Goal: Use online tool/utility: Utilize a website feature to perform a specific function

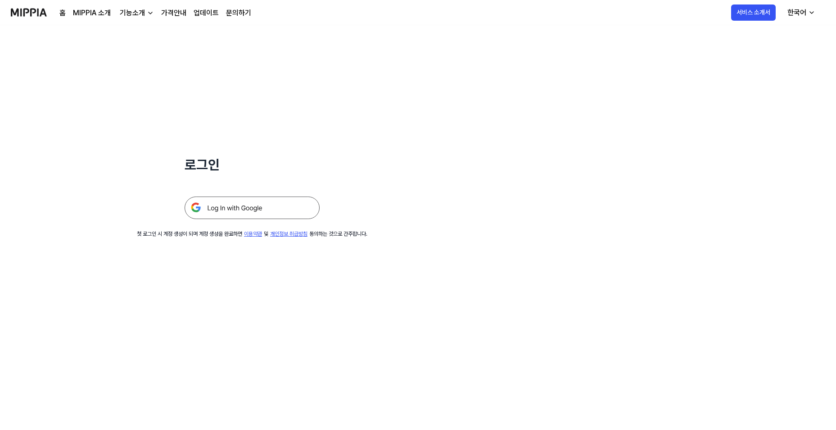
click at [245, 207] on img at bounding box center [252, 208] width 135 height 23
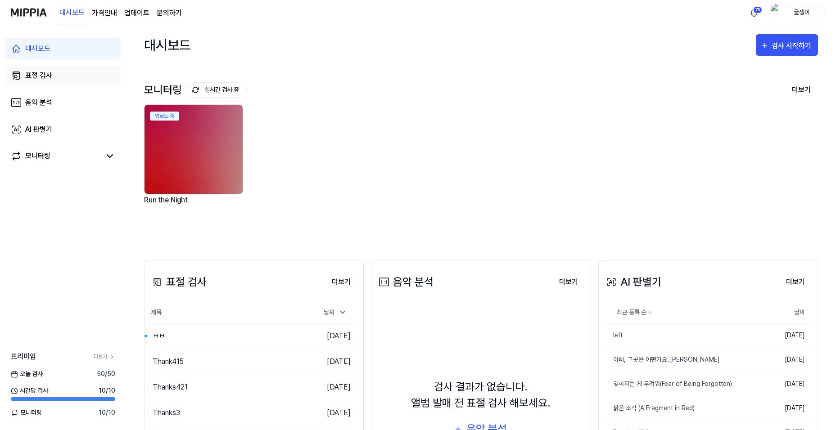
click at [40, 75] on div "표절 검사" at bounding box center [38, 75] width 27 height 11
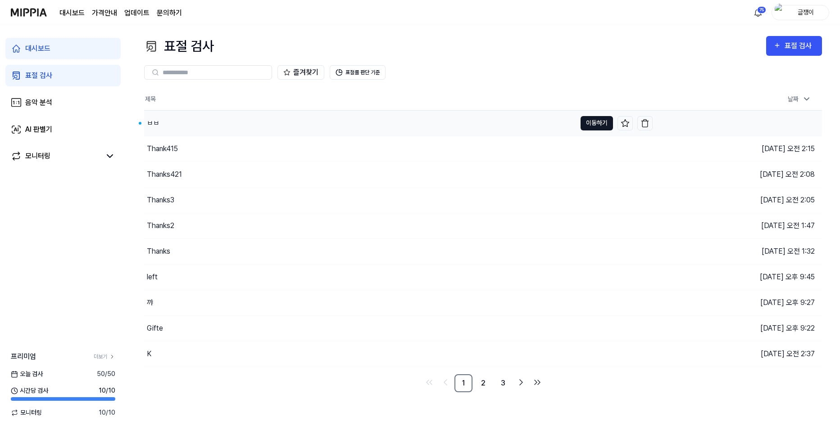
click at [590, 122] on button "이동하기" at bounding box center [596, 123] width 32 height 14
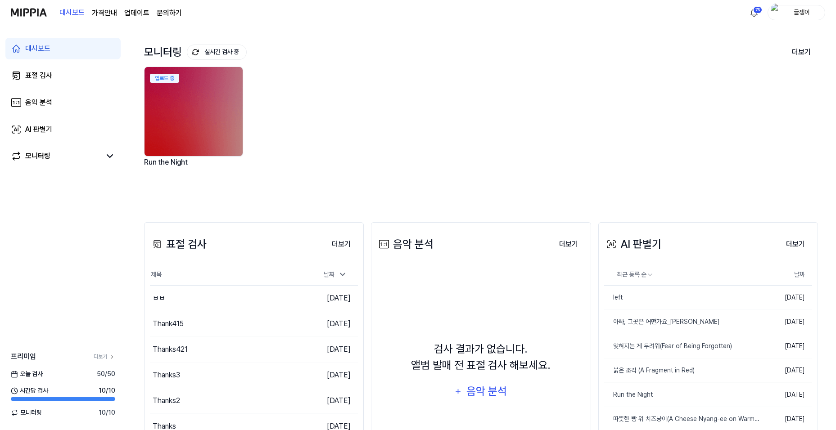
scroll to position [90, 0]
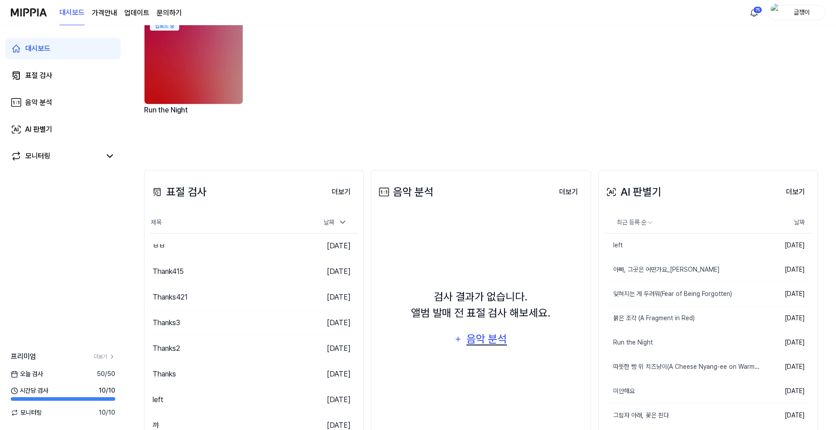
click at [485, 341] on div "음악 분석" at bounding box center [487, 339] width 43 height 17
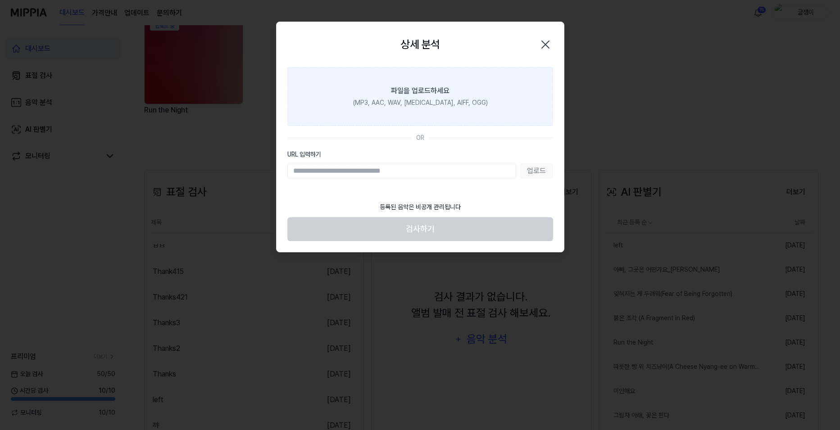
click at [423, 97] on label "파일을 업로드하세요 (MP3, AAC, WAV, [MEDICAL_DATA], AIFF, OGG)" at bounding box center [420, 96] width 266 height 59
click at [0, 0] on input "파일을 업로드하세요 (MP3, AAC, WAV, [MEDICAL_DATA], AIFF, OGG)" at bounding box center [0, 0] width 0 height 0
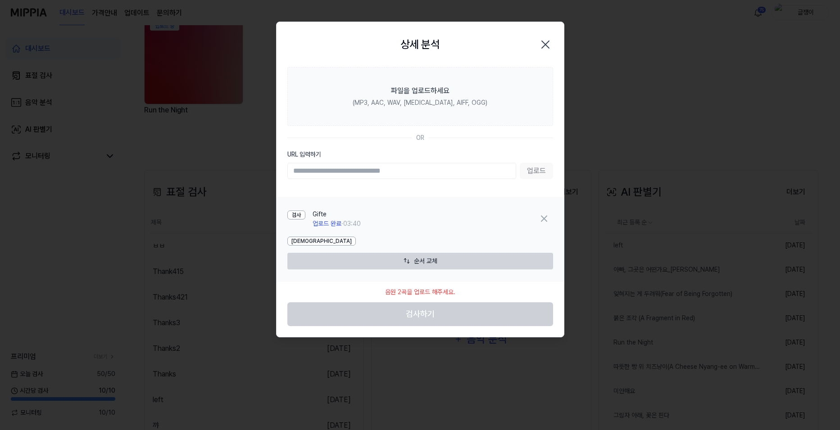
click at [545, 43] on icon "button" at bounding box center [545, 44] width 7 height 7
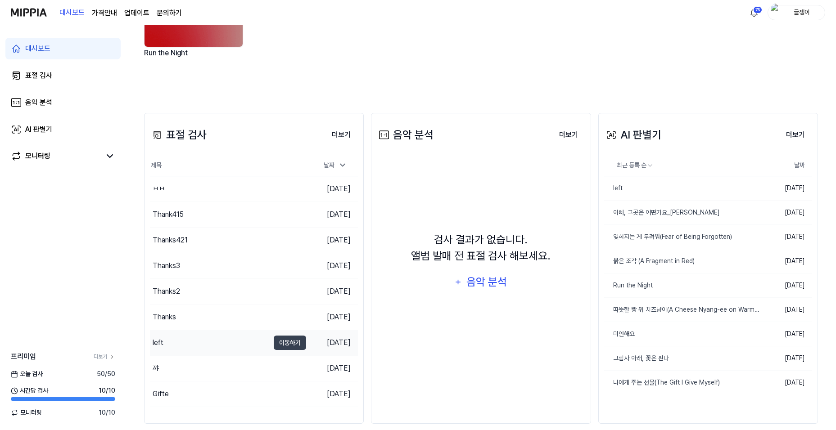
scroll to position [159, 0]
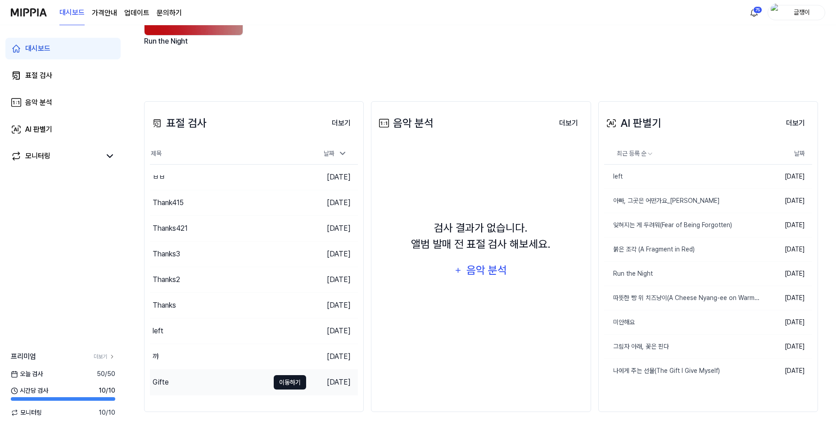
click at [288, 383] on button "이동하기" at bounding box center [290, 382] width 32 height 14
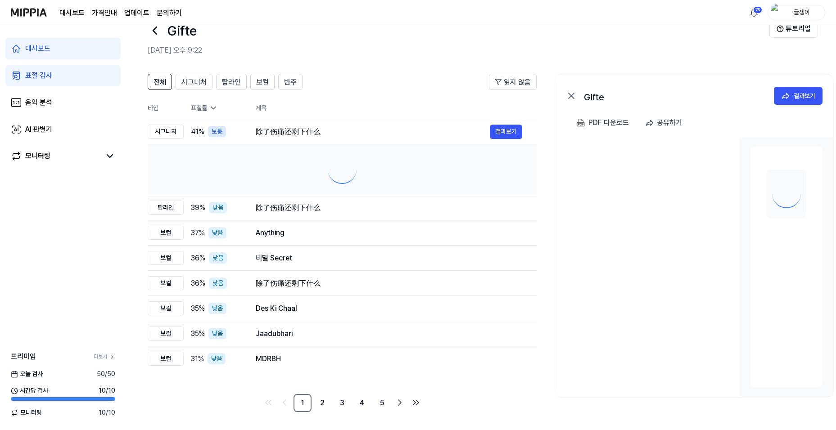
scroll to position [0, 0]
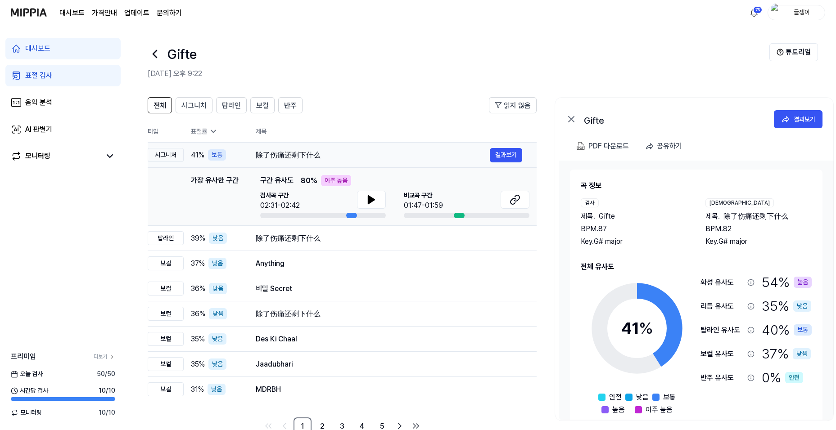
drag, startPoint x: 254, startPoint y: 156, endPoint x: 314, endPoint y: 157, distance: 59.4
click at [314, 157] on td "除了伤痛还剩下什么 결과보기" at bounding box center [388, 155] width 295 height 25
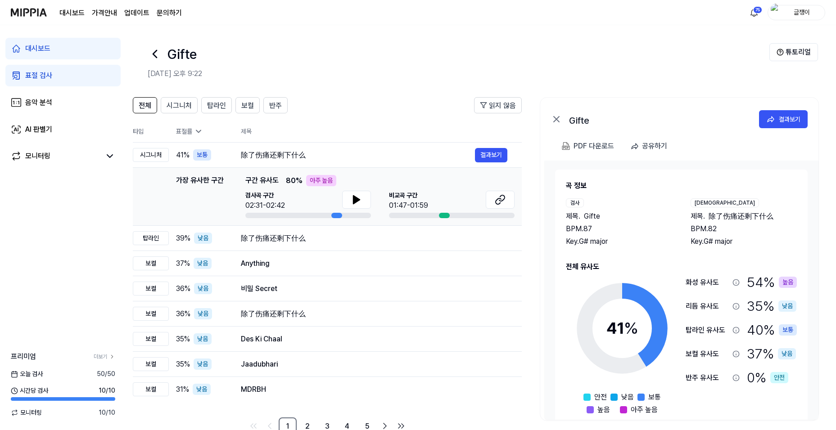
scroll to position [0, 16]
drag, startPoint x: 795, startPoint y: 213, endPoint x: 779, endPoint y: 212, distance: 15.8
click at [778, 212] on div "제목 . 除了伤痛还剩下什么" at bounding box center [743, 216] width 107 height 11
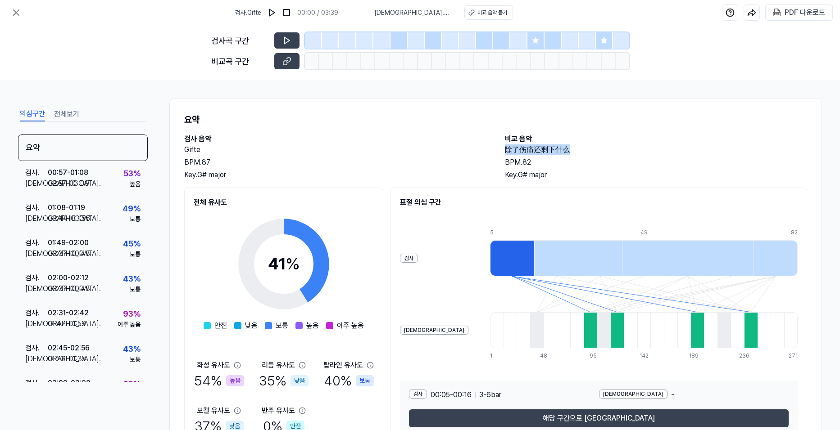
drag, startPoint x: 499, startPoint y: 149, endPoint x: 567, endPoint y: 150, distance: 68.0
click at [567, 150] on div "검사 음악 Gifte BPM. 87 Key. G# major 비교 음악 除了伤痛还剩下什么 BPM. 82 Key. G# major" at bounding box center [495, 157] width 623 height 47
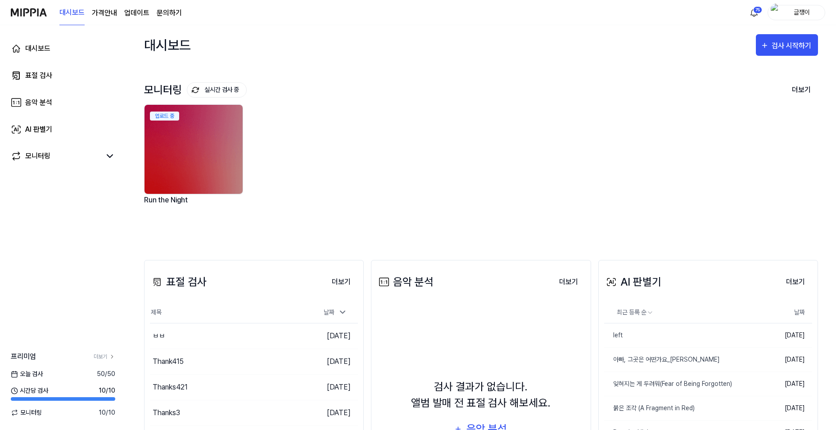
scroll to position [159, 0]
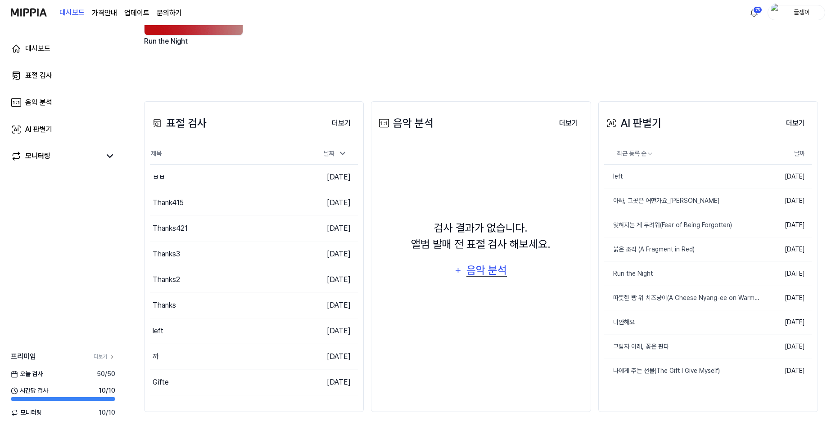
click at [480, 271] on div "음악 분석" at bounding box center [487, 270] width 43 height 17
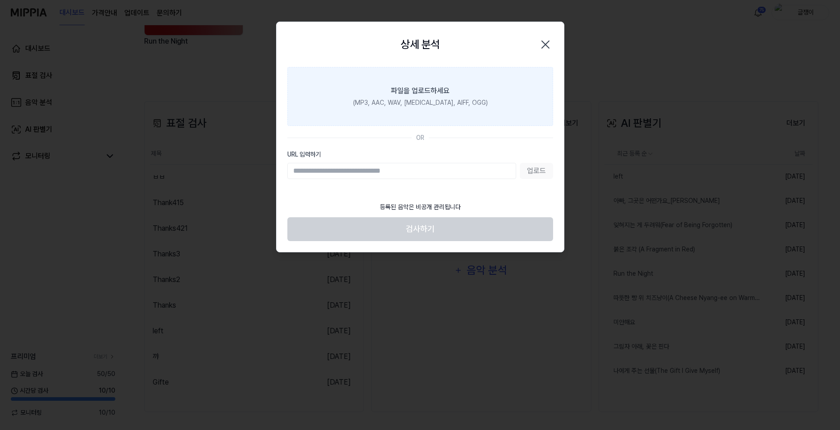
click at [411, 98] on div "(MP3, AAC, WAV, [MEDICAL_DATA], AIFF, OGG)" at bounding box center [420, 102] width 135 height 9
click at [0, 0] on input "파일을 업로드하세요 (MP3, AAC, WAV, [MEDICAL_DATA], AIFF, OGG)" at bounding box center [0, 0] width 0 height 0
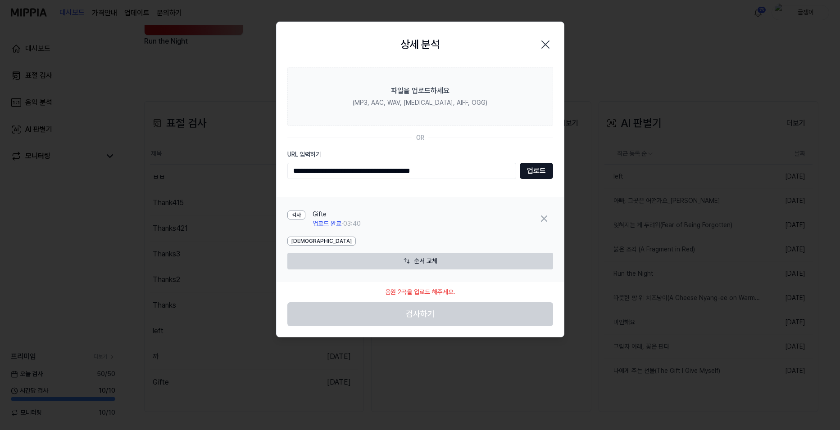
type input "**********"
click at [532, 172] on button "업로드" at bounding box center [536, 171] width 33 height 16
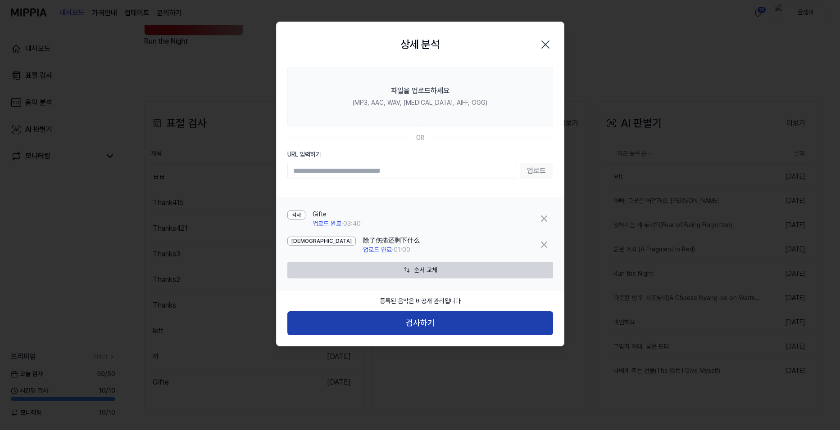
click at [421, 318] on button "검사하기" at bounding box center [420, 324] width 266 height 24
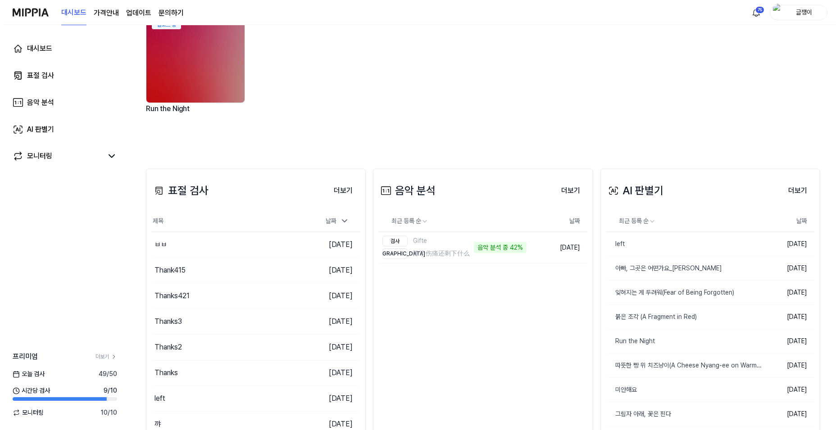
scroll to position [0, 0]
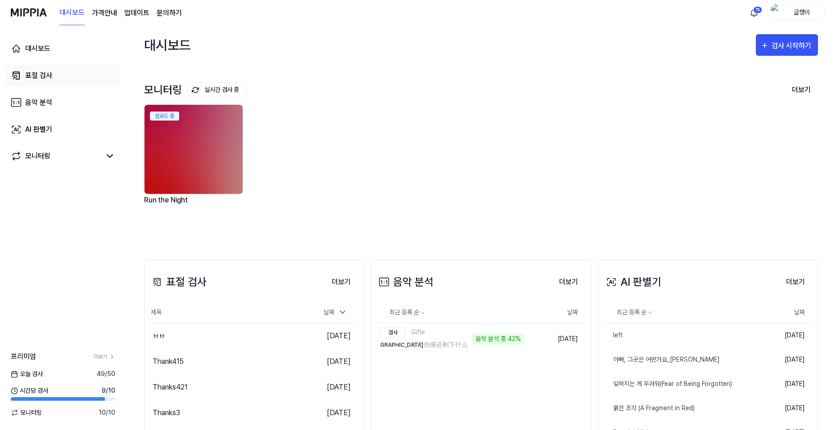
click at [43, 74] on div "표절 검사" at bounding box center [38, 75] width 27 height 11
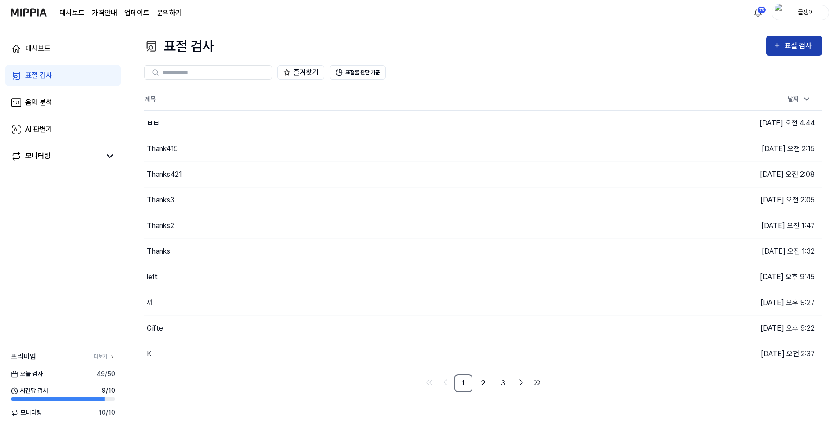
click at [789, 39] on button "표절 검사" at bounding box center [794, 46] width 56 height 20
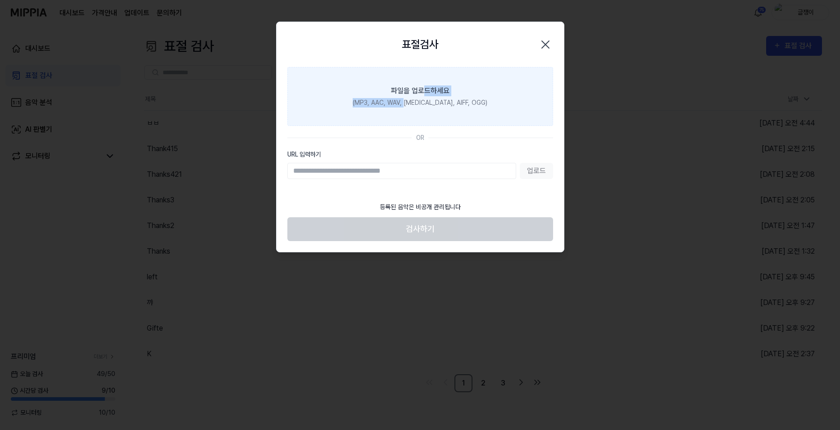
click at [421, 97] on label "파일을 업로드하세요 (MP3, AAC, WAV, [MEDICAL_DATA], AIFF, OGG)" at bounding box center [420, 96] width 266 height 59
drag, startPoint x: 421, startPoint y: 97, endPoint x: 326, endPoint y: 105, distance: 95.4
click at [326, 105] on label "파일을 업로드하세요 (MP3, AAC, WAV, [MEDICAL_DATA], AIFF, OGG)" at bounding box center [420, 96] width 266 height 59
click at [0, 0] on input "파일을 업로드하세요 (MP3, AAC, WAV, [MEDICAL_DATA], AIFF, OGG)" at bounding box center [0, 0] width 0 height 0
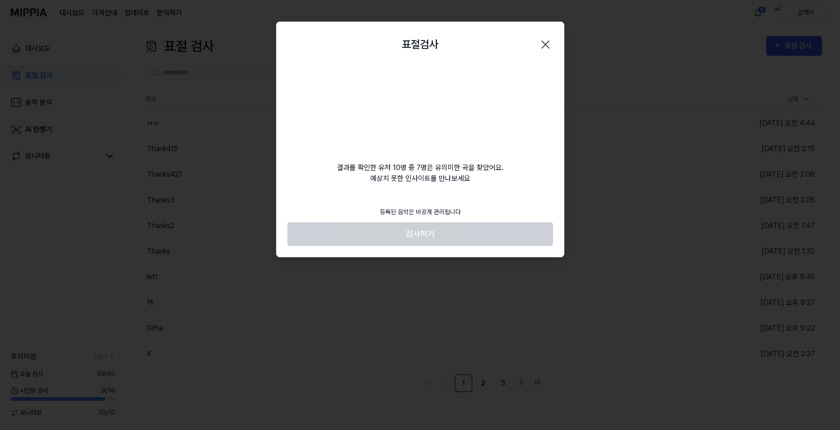
click at [547, 44] on icon "button" at bounding box center [545, 44] width 7 height 7
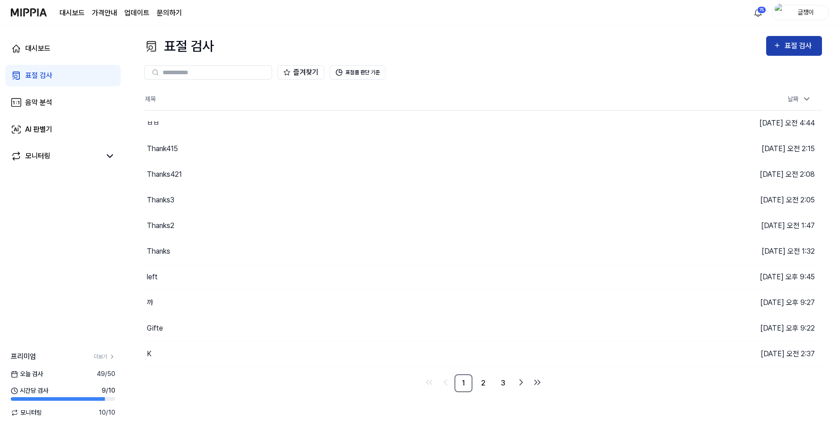
click at [788, 48] on div "표절 검사" at bounding box center [799, 46] width 30 height 12
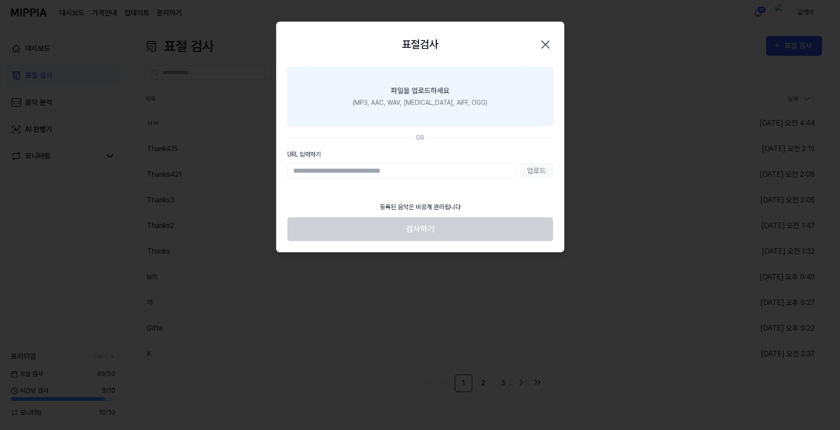
click at [412, 103] on div "(MP3, AAC, WAV, [MEDICAL_DATA], AIFF, OGG)" at bounding box center [420, 102] width 135 height 9
click at [0, 0] on input "파일을 업로드하세요 (MP3, AAC, WAV, [MEDICAL_DATA], AIFF, OGG)" at bounding box center [0, 0] width 0 height 0
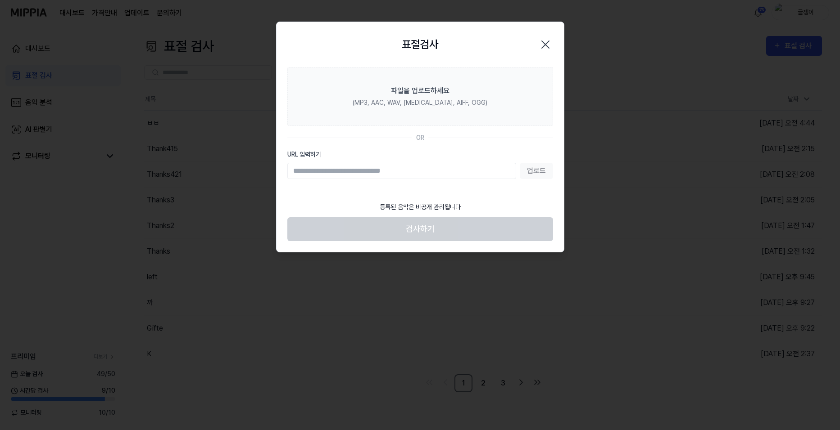
click at [543, 44] on icon "button" at bounding box center [545, 44] width 14 height 14
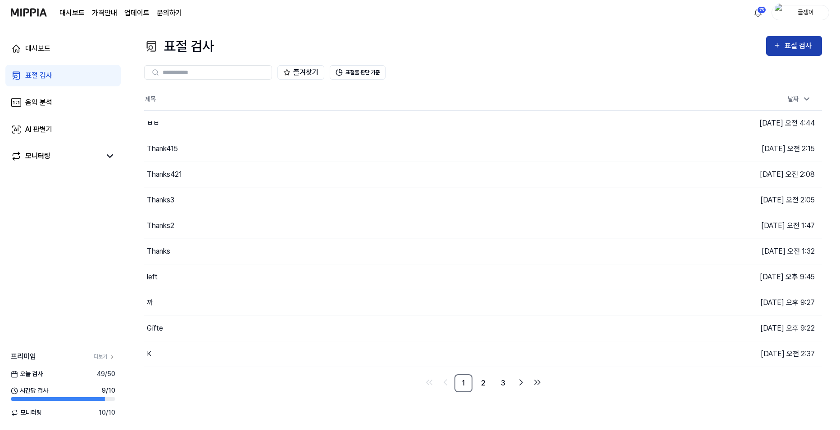
click at [800, 45] on div "표절 검사" at bounding box center [799, 46] width 30 height 12
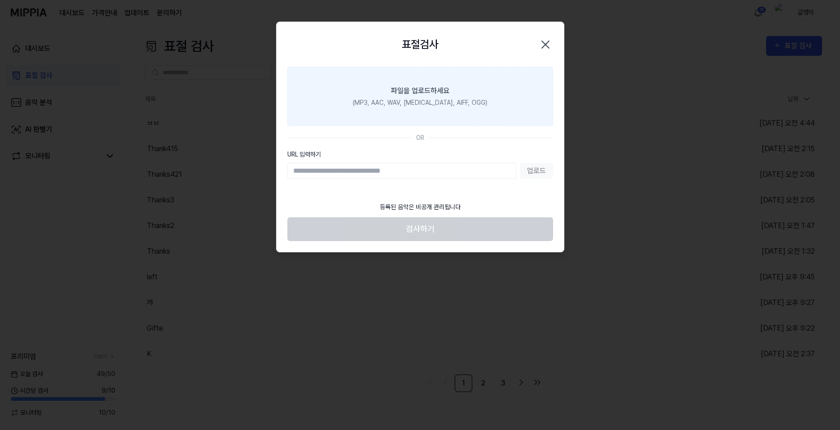
click at [426, 98] on div "(MP3, AAC, WAV, [MEDICAL_DATA], AIFF, OGG)" at bounding box center [420, 102] width 135 height 9
click at [0, 0] on input "파일을 업로드하세요 (MP3, AAC, WAV, [MEDICAL_DATA], AIFF, OGG)" at bounding box center [0, 0] width 0 height 0
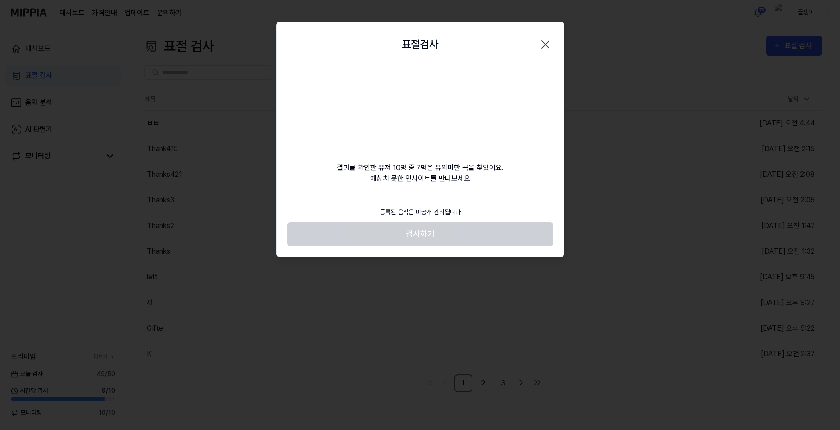
click at [591, 11] on div at bounding box center [420, 215] width 840 height 430
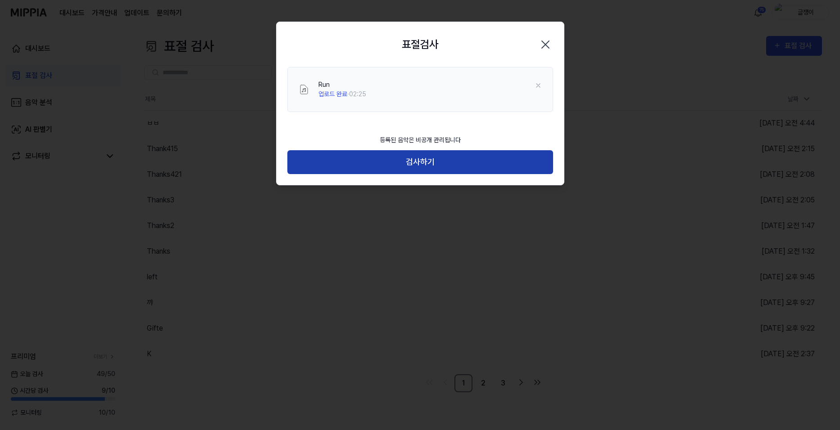
click at [431, 158] on button "검사하기" at bounding box center [420, 162] width 266 height 24
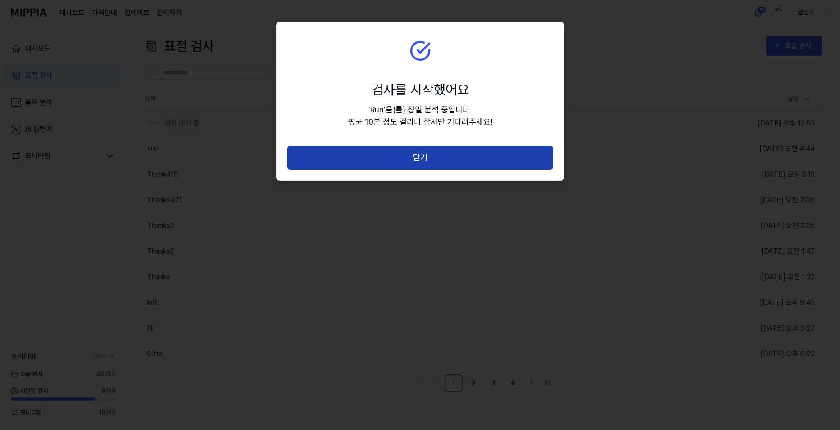
click at [416, 162] on button "닫기" at bounding box center [420, 158] width 266 height 24
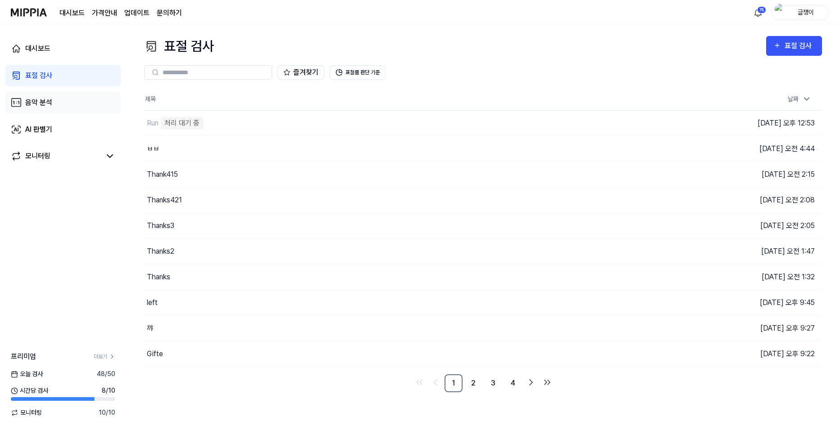
click at [45, 106] on div "음악 분석" at bounding box center [38, 102] width 27 height 11
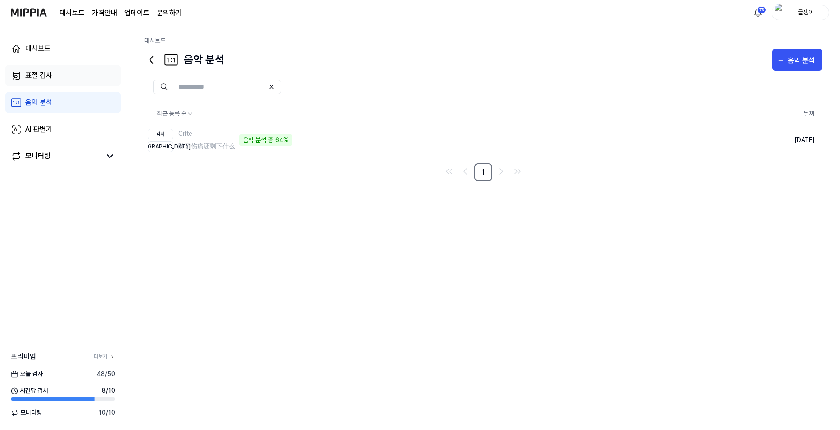
click at [37, 73] on div "표절 검사" at bounding box center [38, 75] width 27 height 11
